Goal: Task Accomplishment & Management: Use online tool/utility

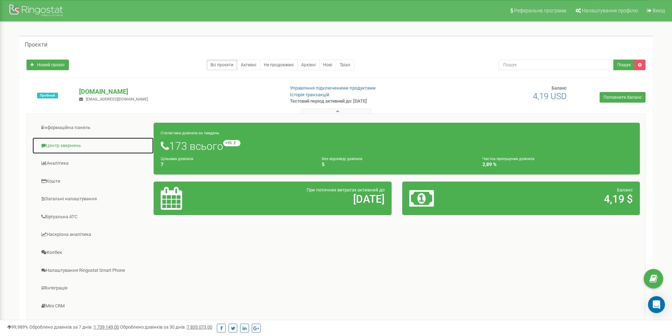
click at [72, 144] on link "Центр звернень" at bounding box center [93, 145] width 122 height 17
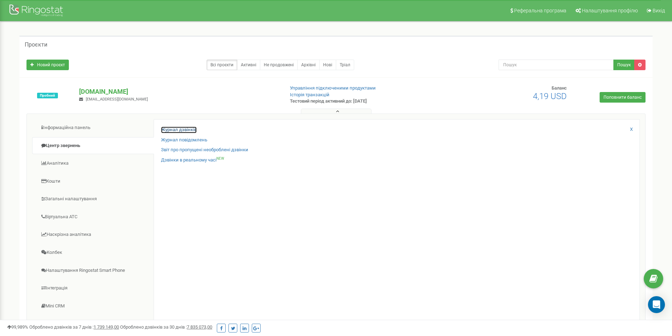
click at [179, 129] on link "Журнал дзвінків" at bounding box center [179, 130] width 36 height 7
